Goal: Find specific page/section: Find specific page/section

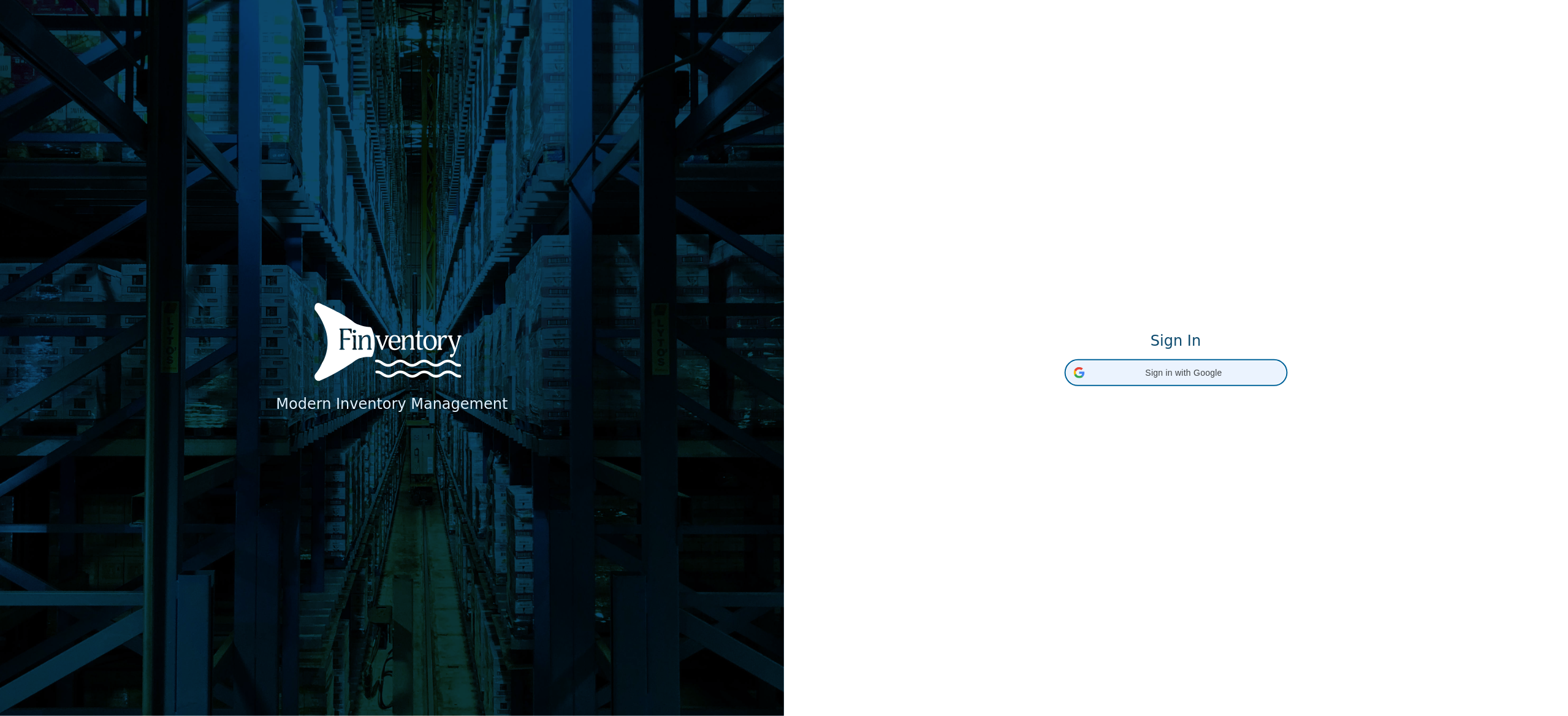
click at [1193, 376] on span "Sign in with Google" at bounding box center [1184, 372] width 189 height 13
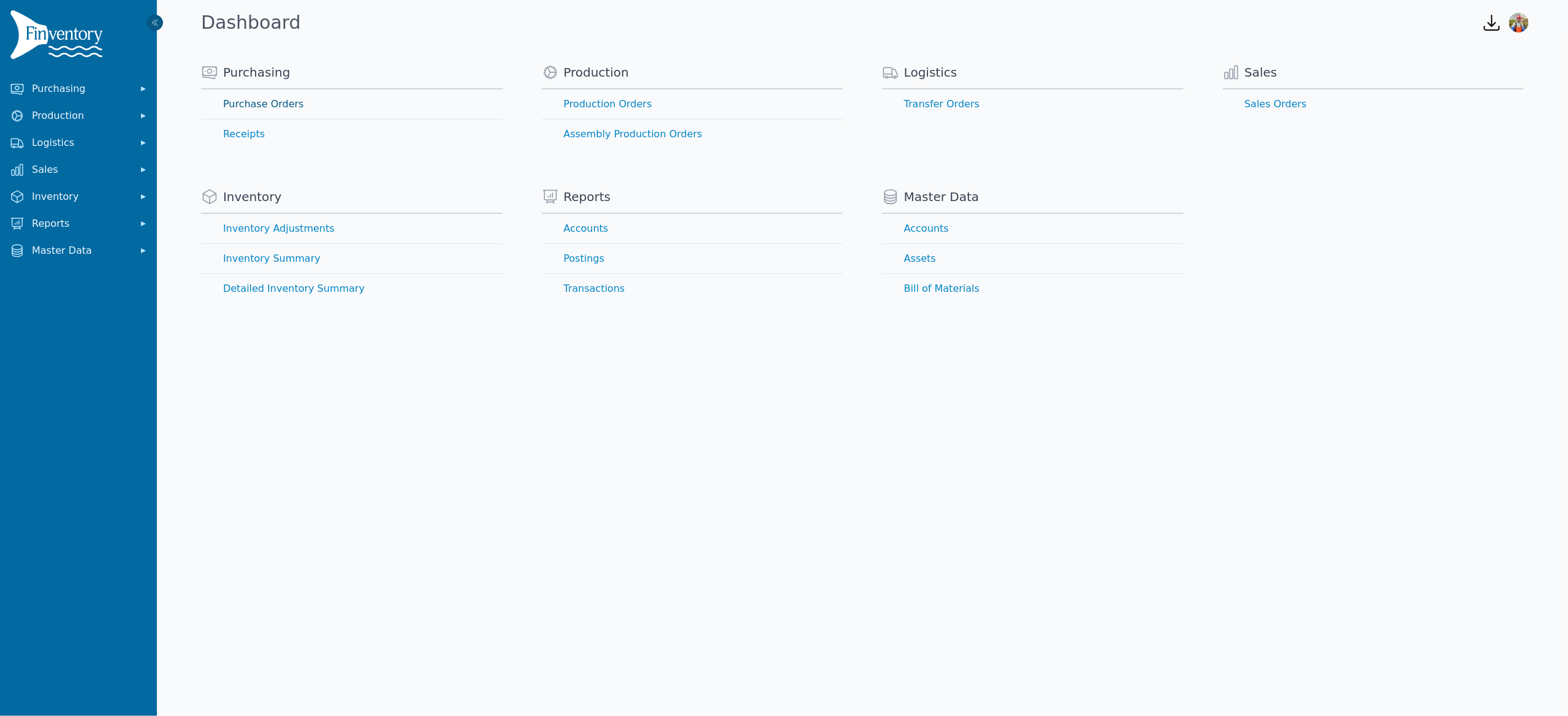
click at [272, 108] on link "Purchase Orders" at bounding box center [351, 104] width 301 height 29
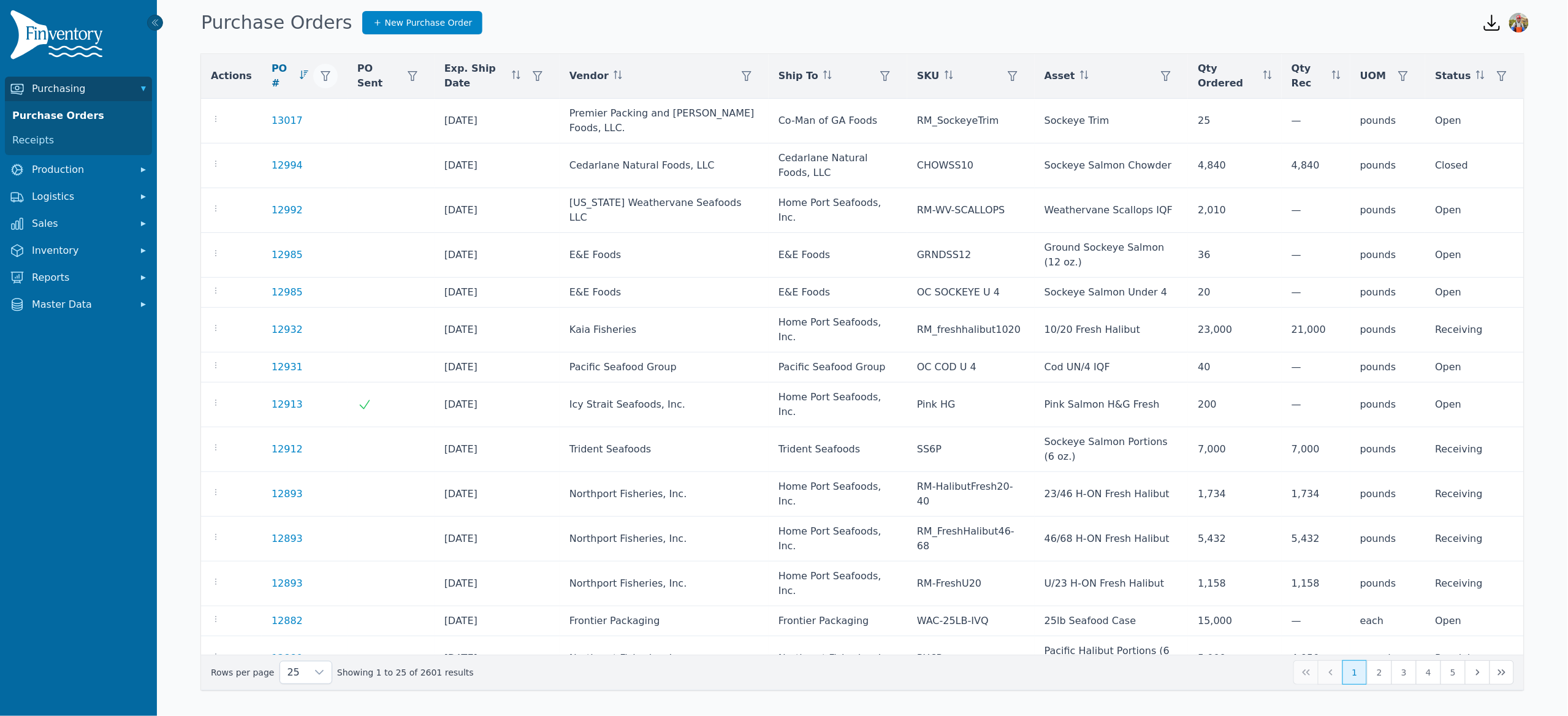
click at [321, 78] on icon "button" at bounding box center [325, 75] width 10 height 10
click at [407, 81] on icon "button" at bounding box center [412, 75] width 10 height 10
click at [747, 75] on button "button" at bounding box center [746, 75] width 25 height 25
click at [800, 104] on div "Any" at bounding box center [788, 109] width 105 height 25
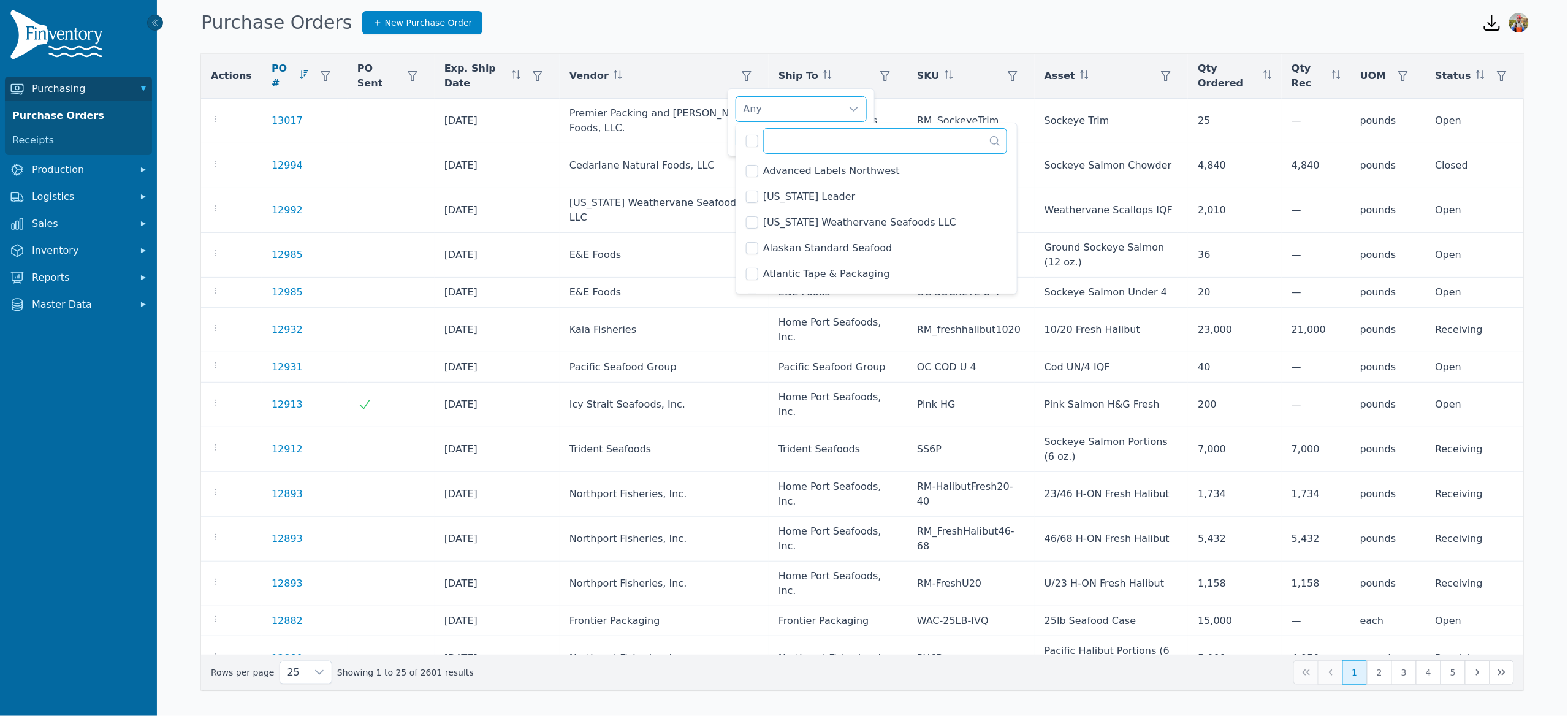
click at [795, 132] on input "text" at bounding box center [885, 141] width 244 height 26
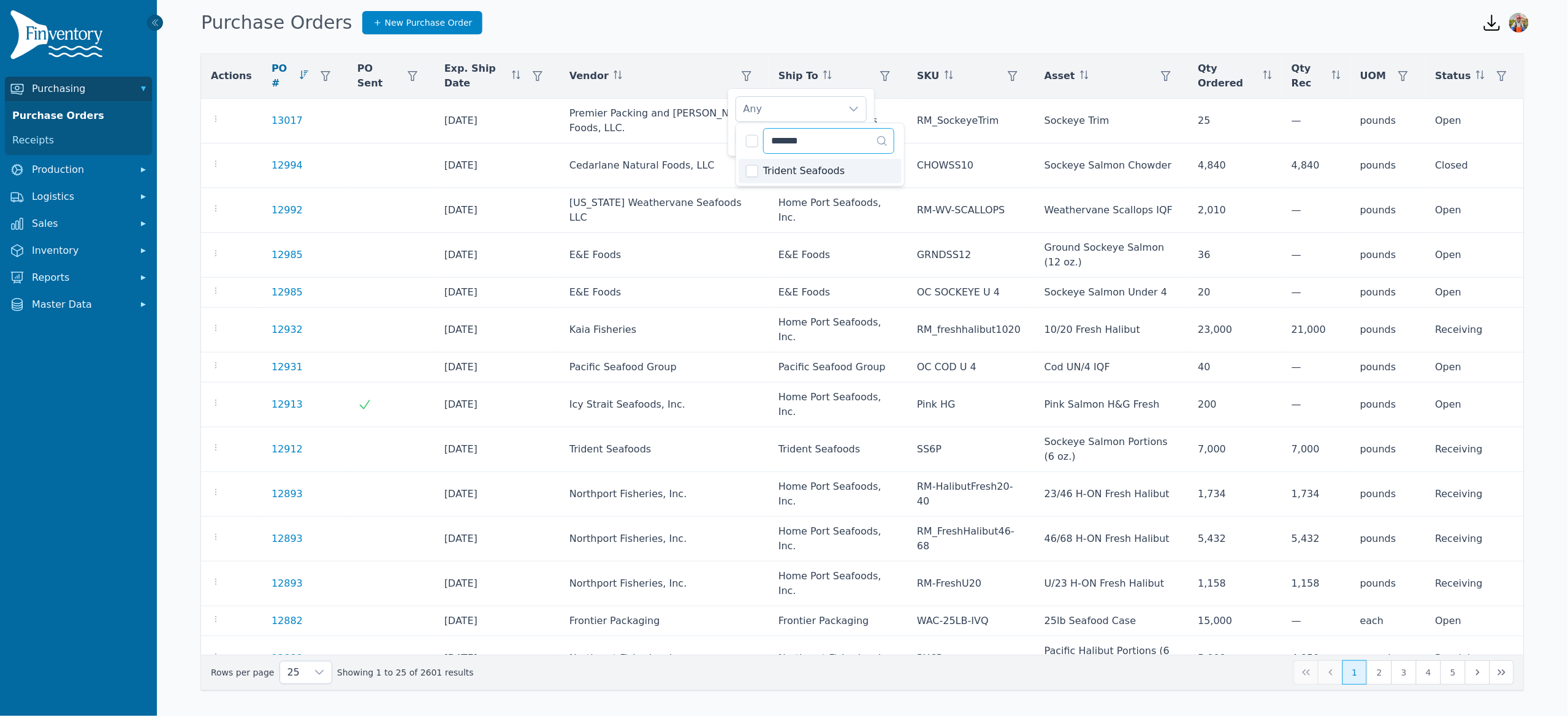
type input "*******"
click at [745, 180] on li "Trident Seafoods" at bounding box center [820, 171] width 163 height 25
click at [732, 136] on div "Trident Seafoods Clear Apply" at bounding box center [800, 122] width 147 height 68
click at [842, 139] on span "Apply" at bounding box center [847, 137] width 25 height 13
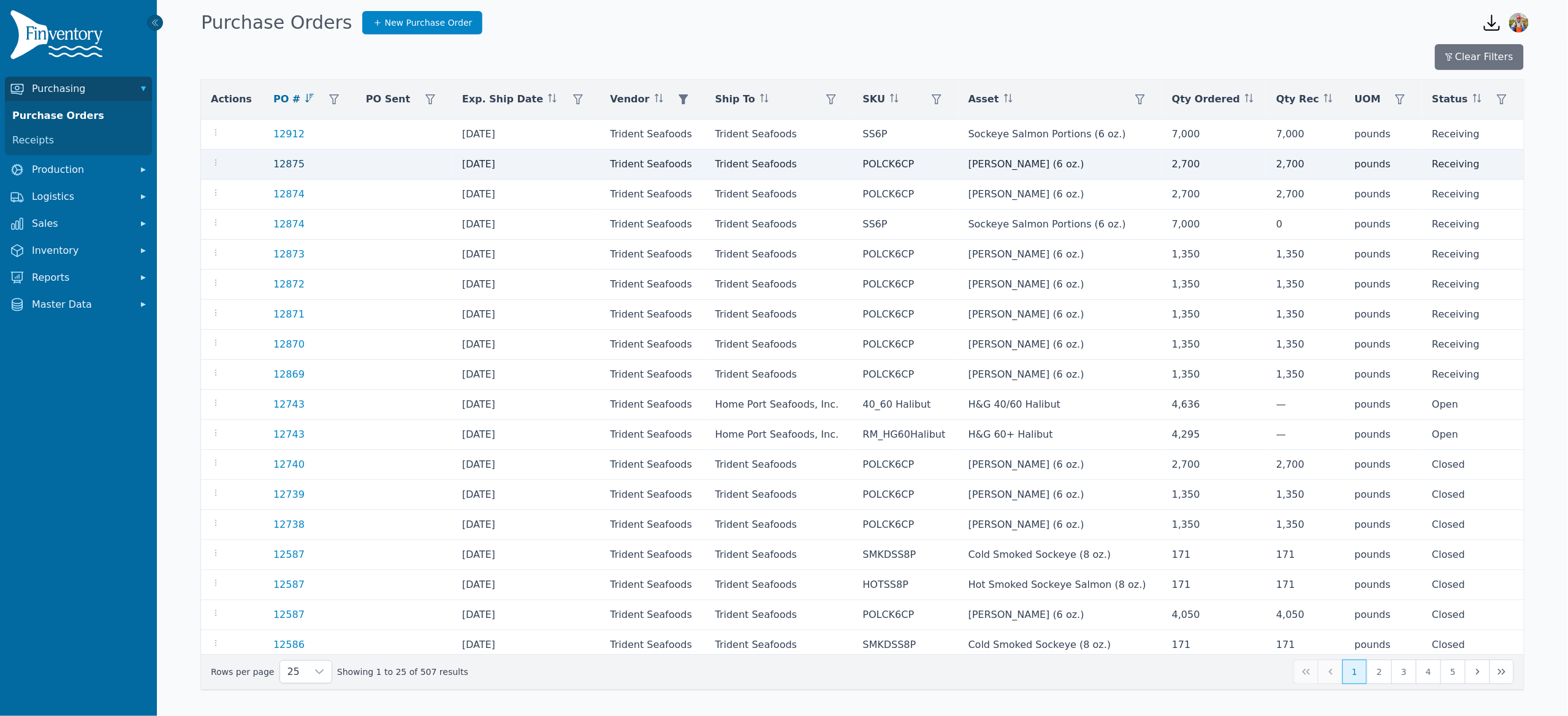
click at [281, 166] on link "12875" at bounding box center [289, 164] width 31 height 15
